Goal: Navigation & Orientation: Find specific page/section

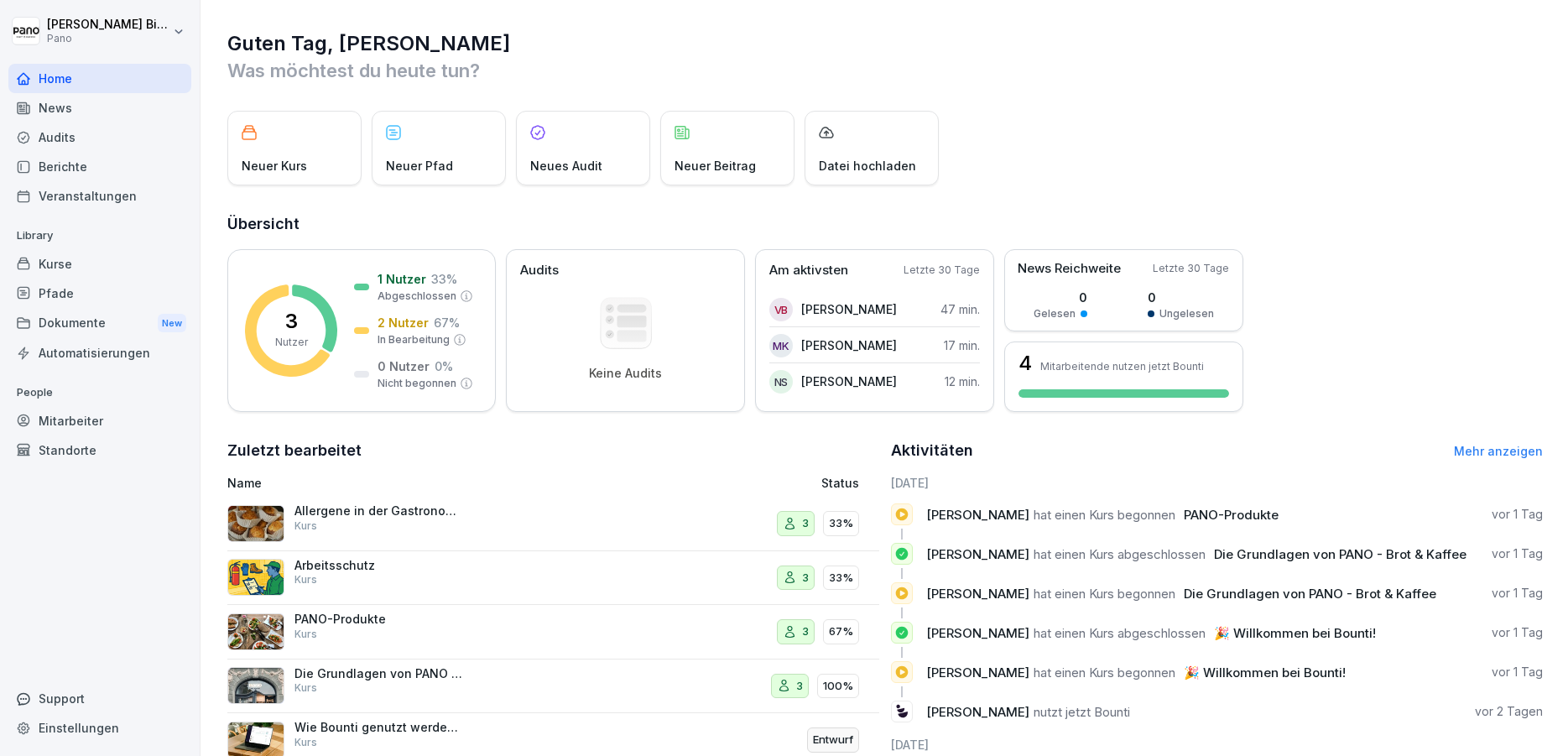
click at [70, 20] on html "[PERSON_NAME] Pano Home News Audits Berichte Veranstaltungen Library Kurse Pfad…" at bounding box center [784, 378] width 1568 height 756
click at [627, 50] on html "[PERSON_NAME] Pano Home News Audits Berichte Veranstaltungen Library Kurse Pfad…" at bounding box center [784, 378] width 1568 height 756
click at [116, 425] on div "Mitarbeiter" at bounding box center [100, 421] width 183 height 29
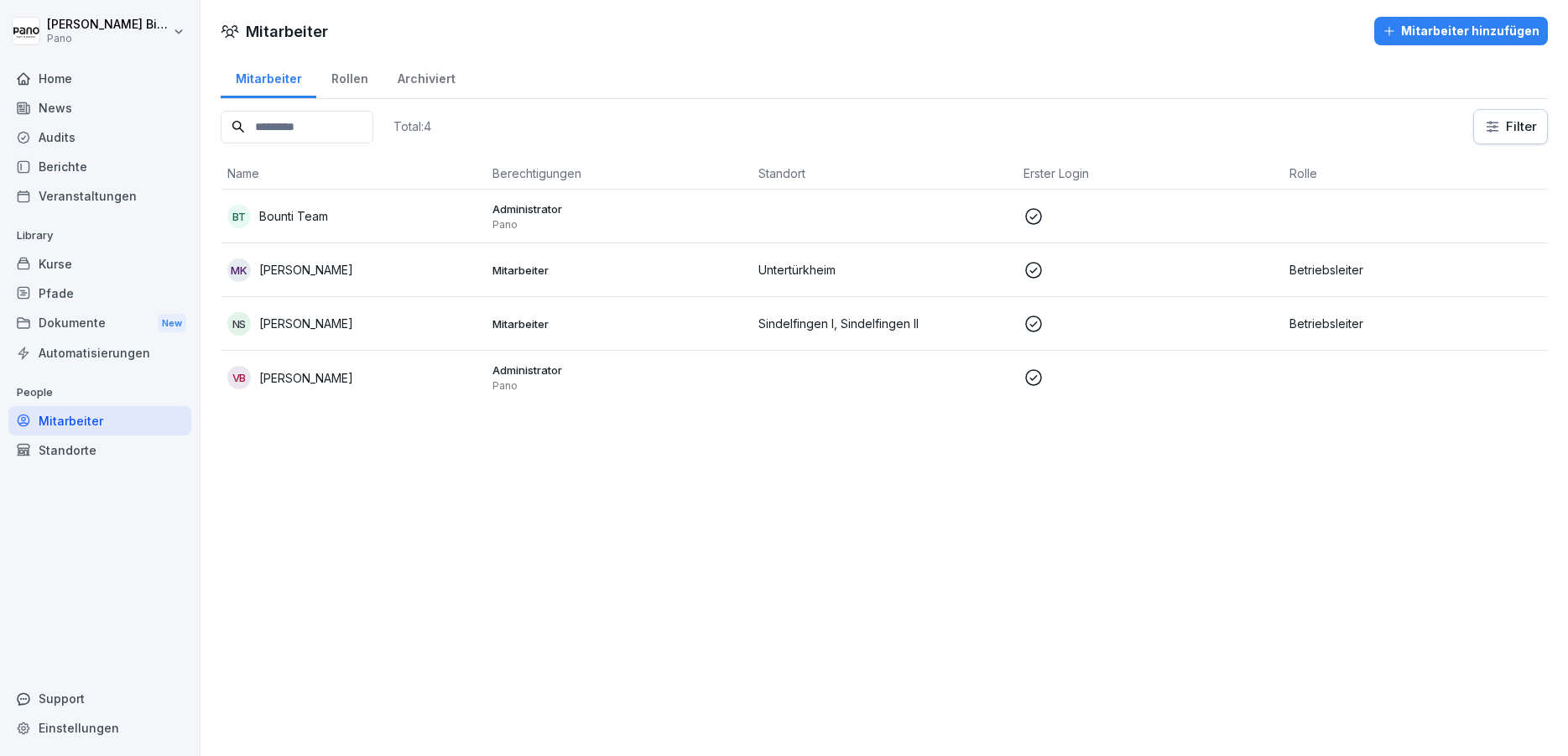
click at [1283, 375] on td at bounding box center [1416, 377] width 265 height 53
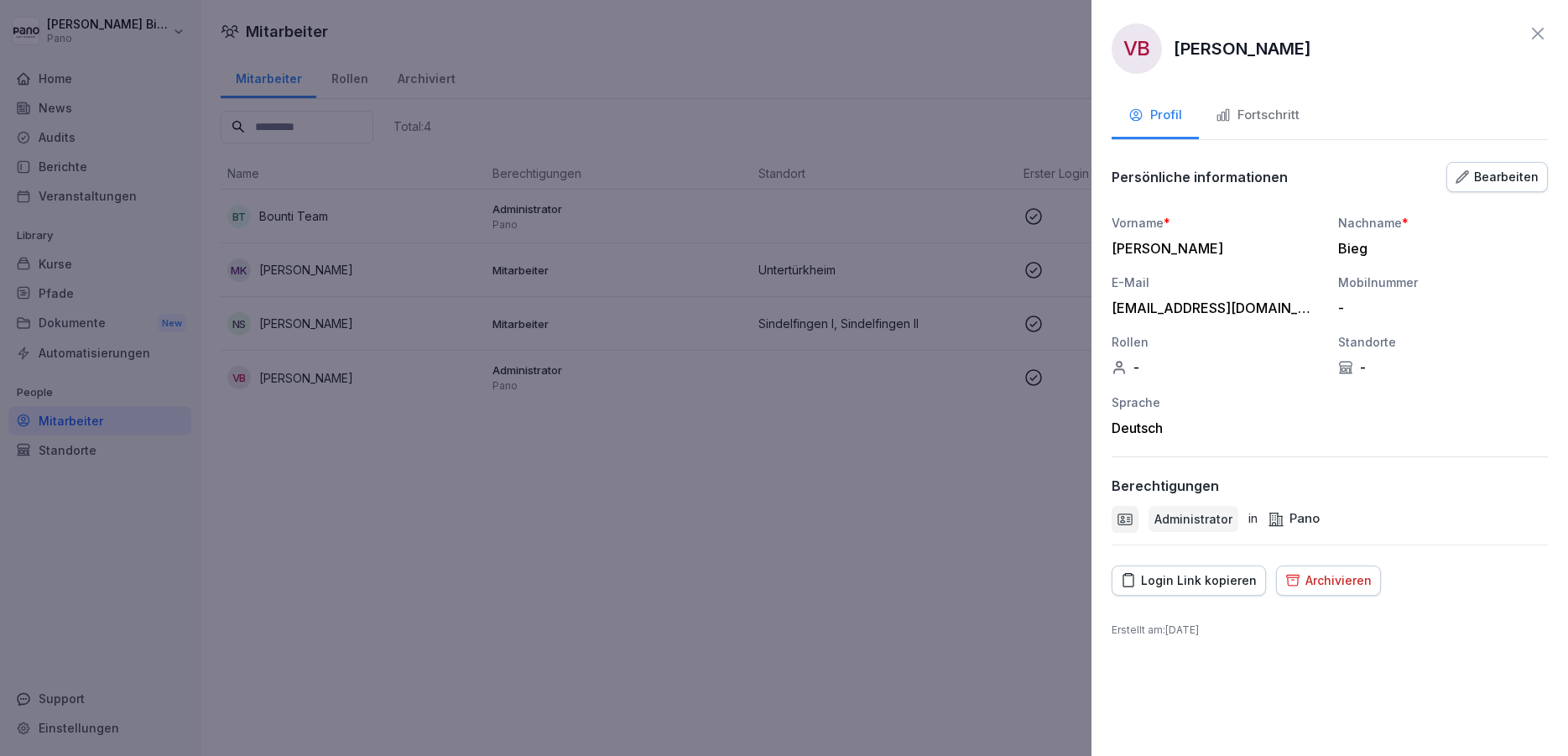
click at [1184, 584] on div "Login Link kopieren" at bounding box center [1189, 579] width 136 height 18
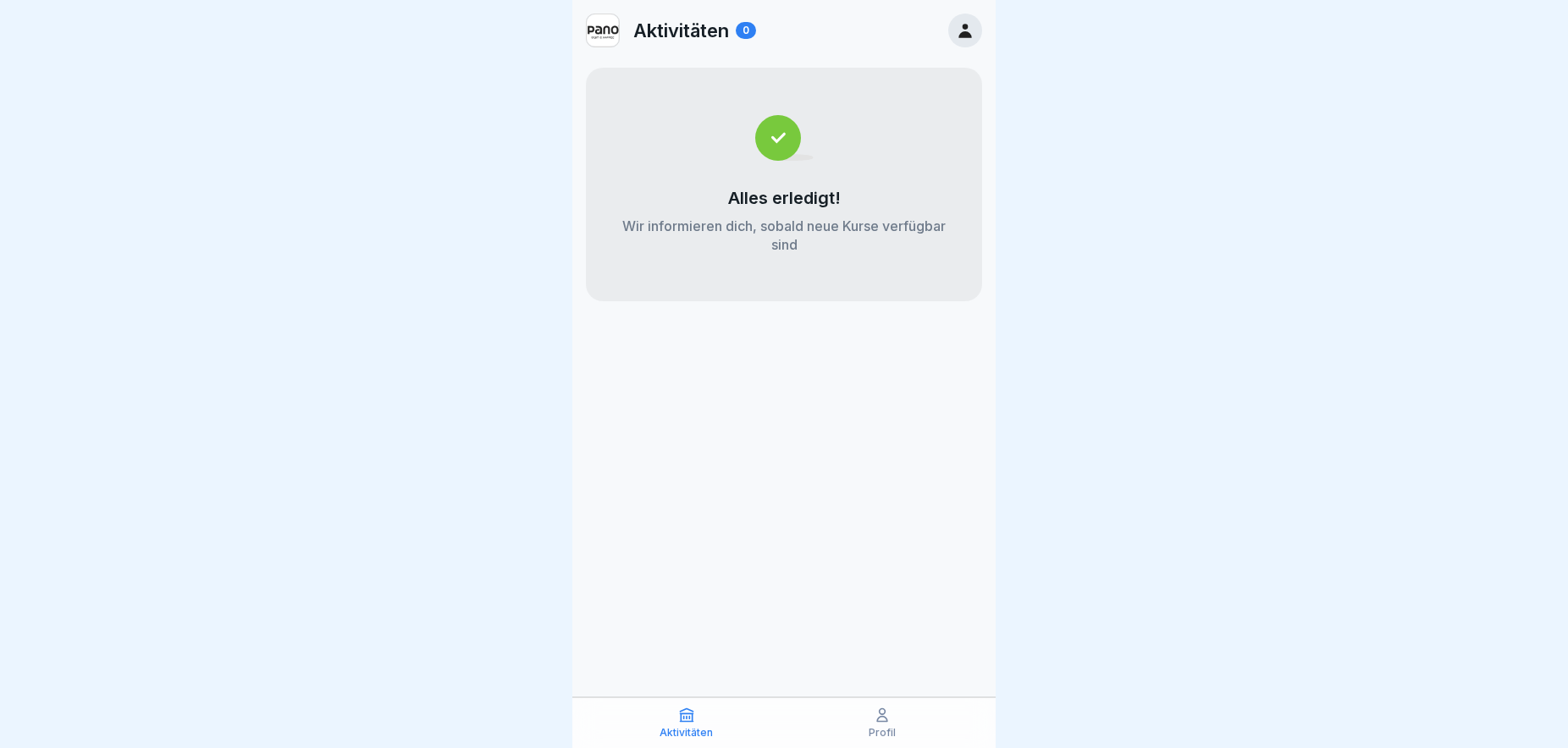
click at [685, 718] on icon at bounding box center [686, 714] width 17 height 17
click at [961, 24] on icon at bounding box center [965, 30] width 18 height 18
